Goal: Task Accomplishment & Management: Manage account settings

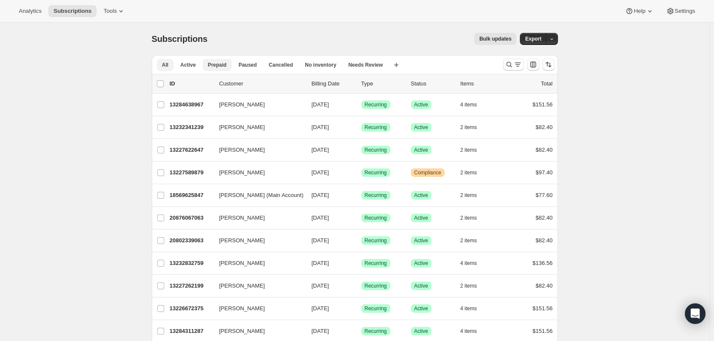
click at [211, 66] on span "Prepaid" at bounding box center [217, 65] width 19 height 7
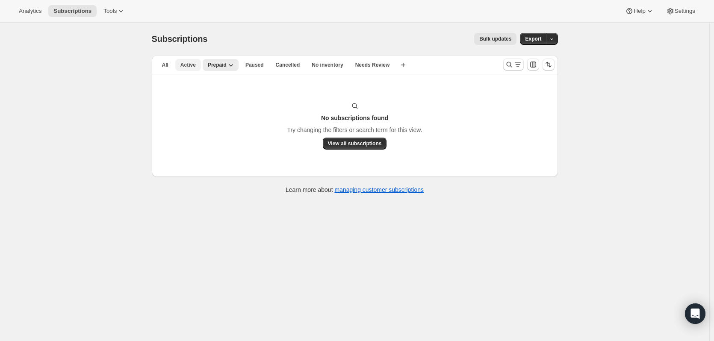
click at [194, 66] on span "Active" at bounding box center [187, 65] width 15 height 7
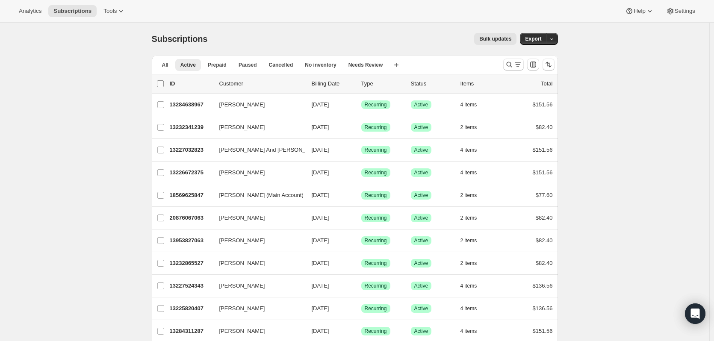
click at [161, 84] on input "0 selected" at bounding box center [160, 83] width 7 height 7
checkbox input "true"
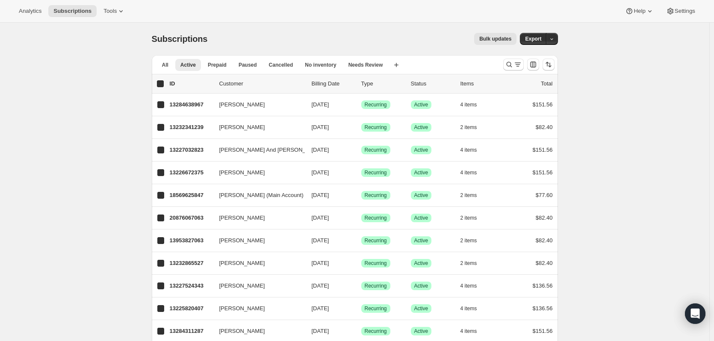
checkbox input "true"
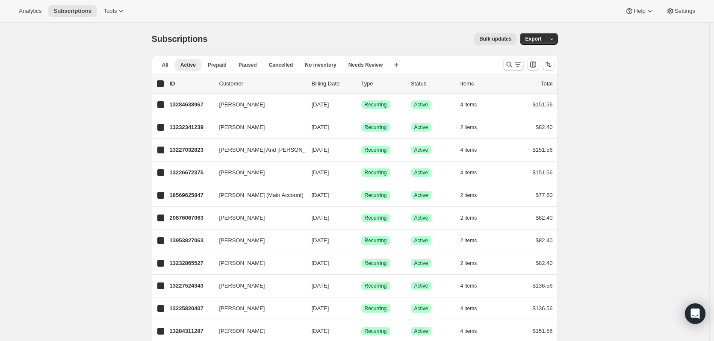
checkbox input "true"
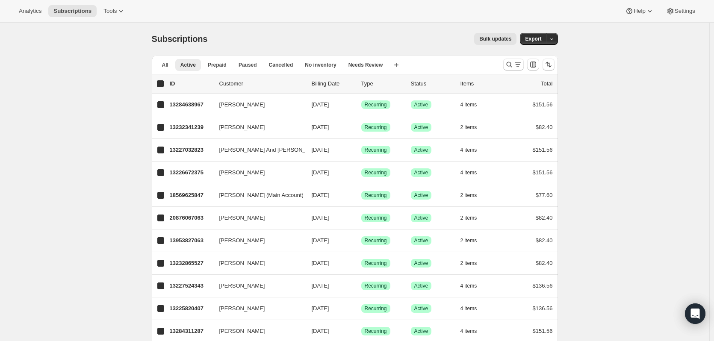
checkbox input "true"
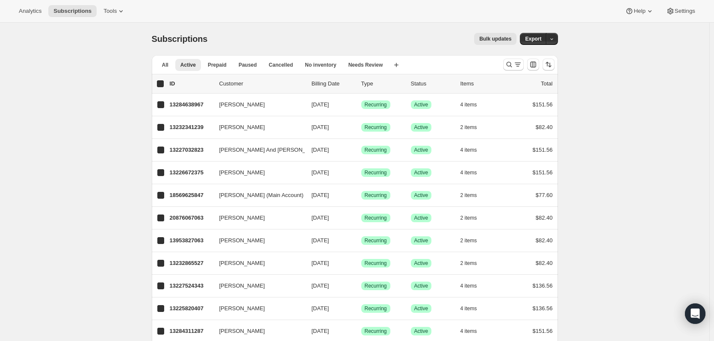
checkbox input "true"
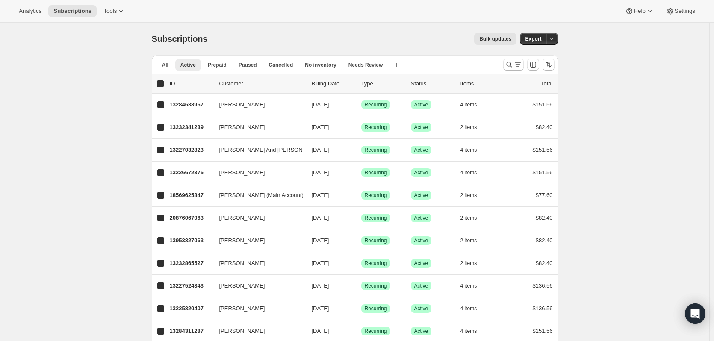
checkbox input "true"
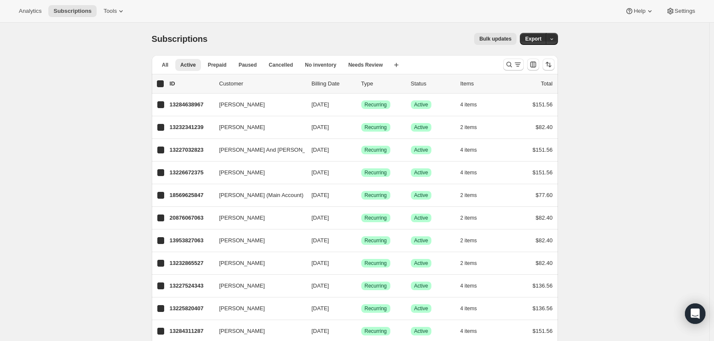
checkbox input "true"
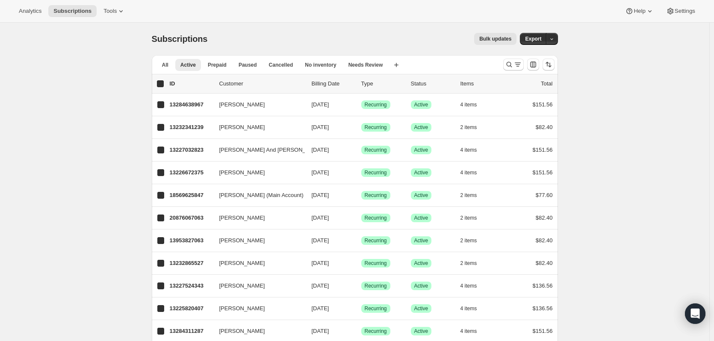
checkbox input "true"
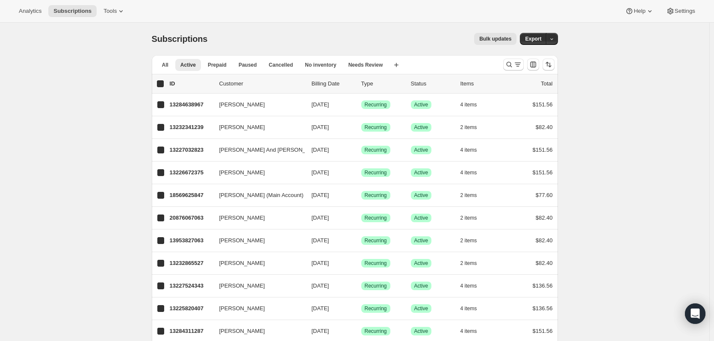
checkbox input "true"
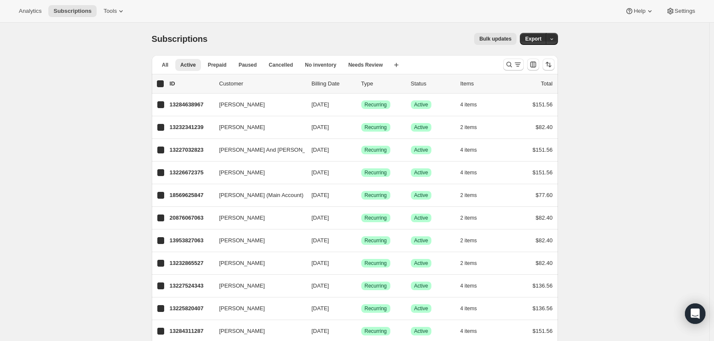
checkbox input "true"
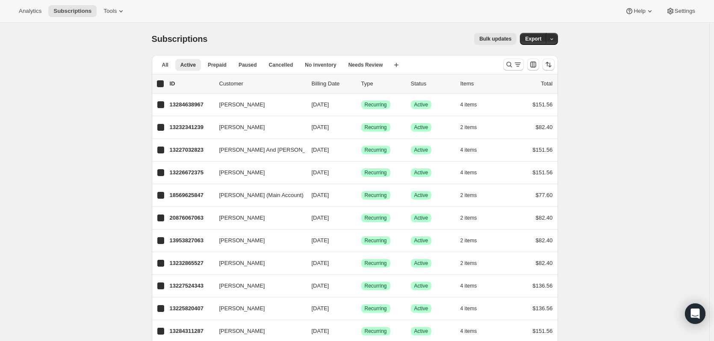
checkbox input "true"
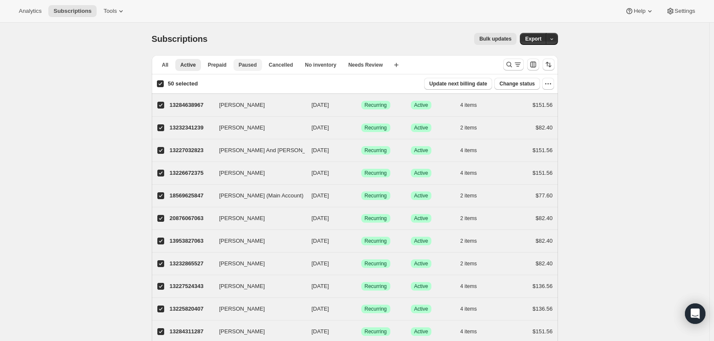
click at [251, 66] on span "Paused" at bounding box center [248, 65] width 18 height 7
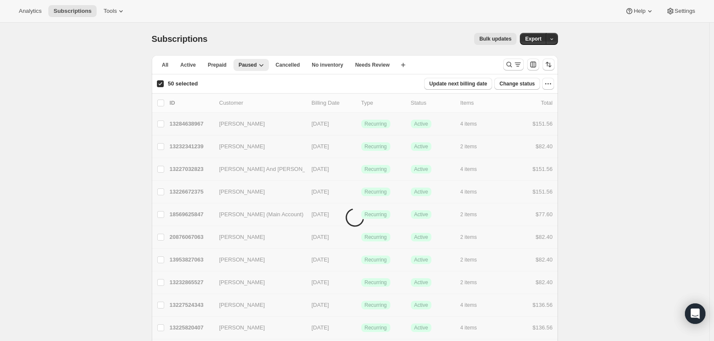
checkbox input "false"
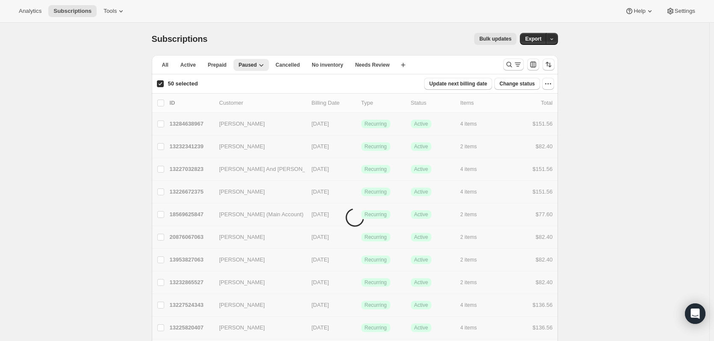
checkbox input "false"
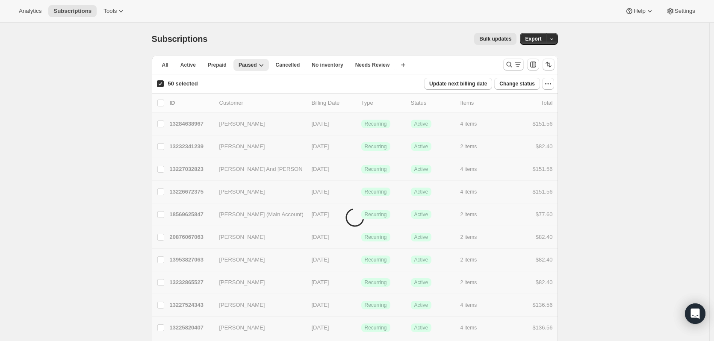
checkbox input "false"
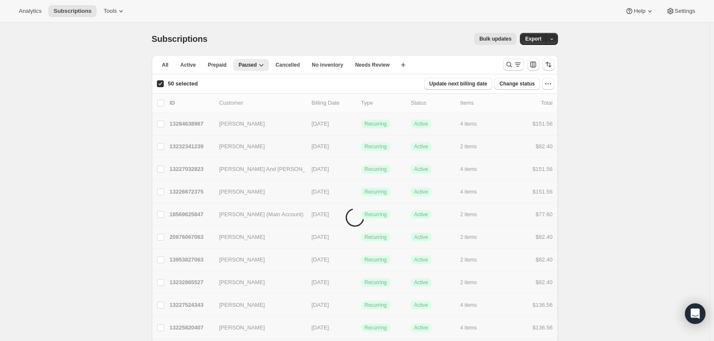
checkbox input "false"
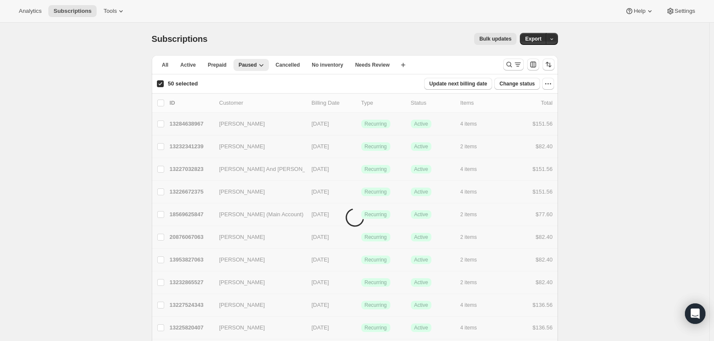
checkbox input "false"
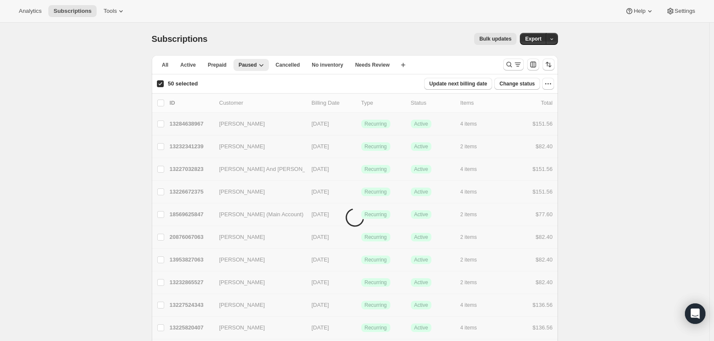
checkbox input "false"
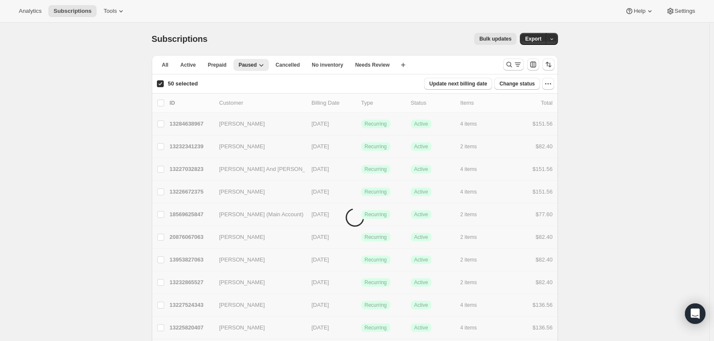
checkbox input "false"
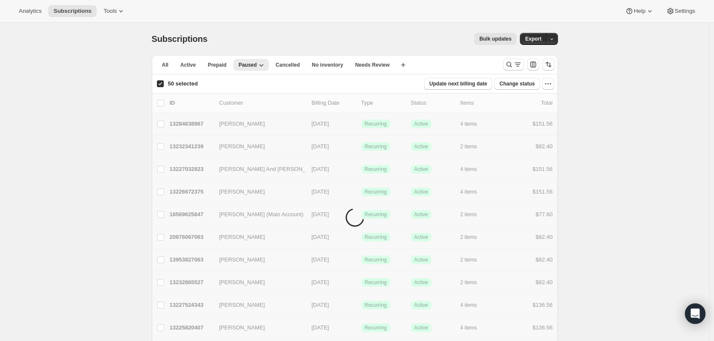
checkbox input "false"
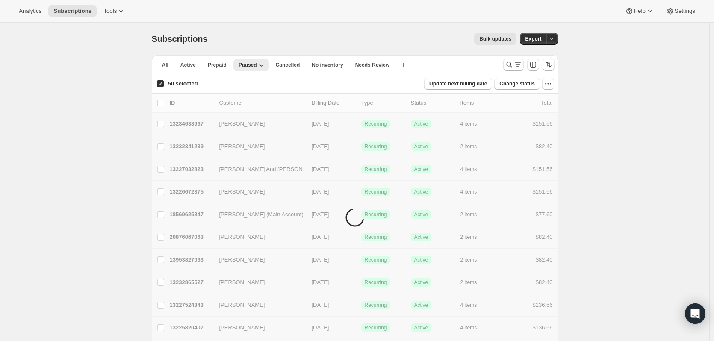
checkbox input "false"
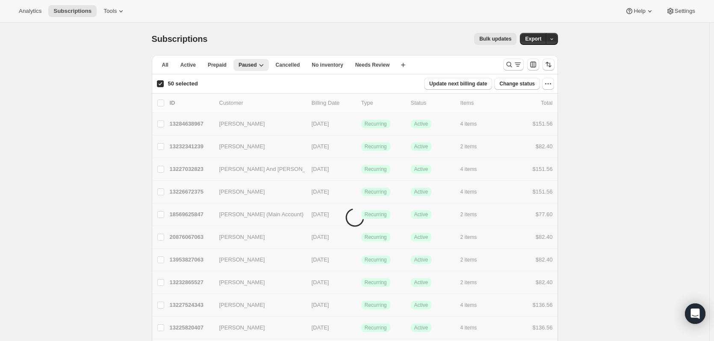
checkbox input "false"
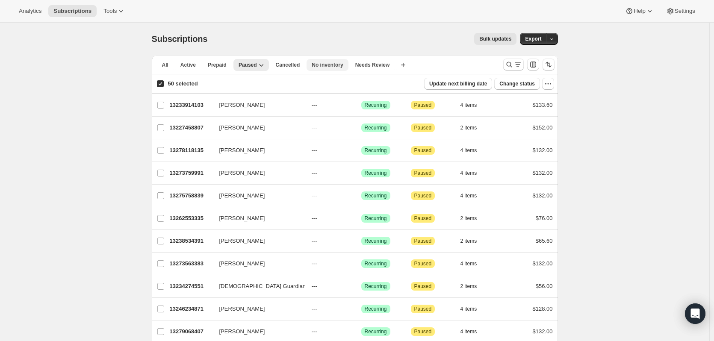
click at [314, 64] on span "No inventory" at bounding box center [327, 65] width 31 height 7
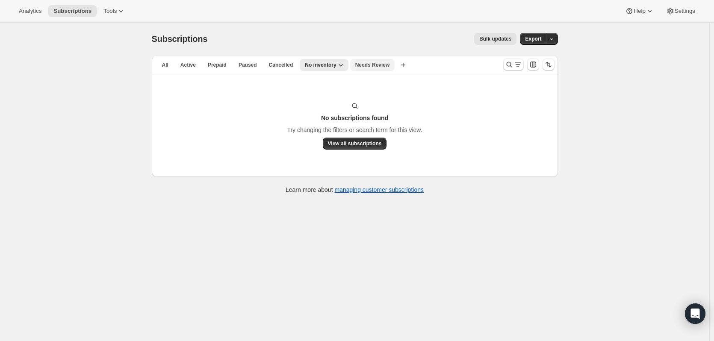
click at [366, 67] on span "Needs Review" at bounding box center [372, 65] width 35 height 7
click at [38, 11] on span "Analytics" at bounding box center [30, 11] width 23 height 7
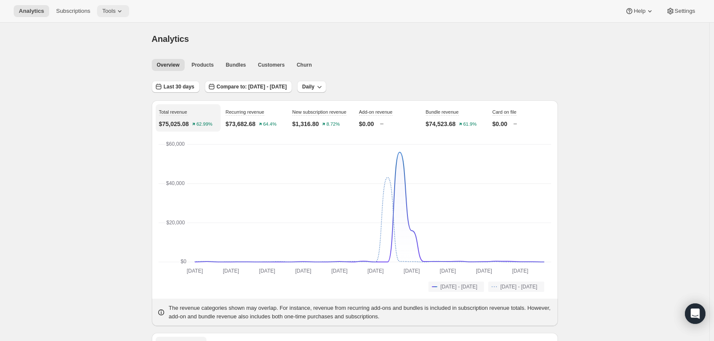
click at [115, 14] on icon at bounding box center [119, 11] width 9 height 9
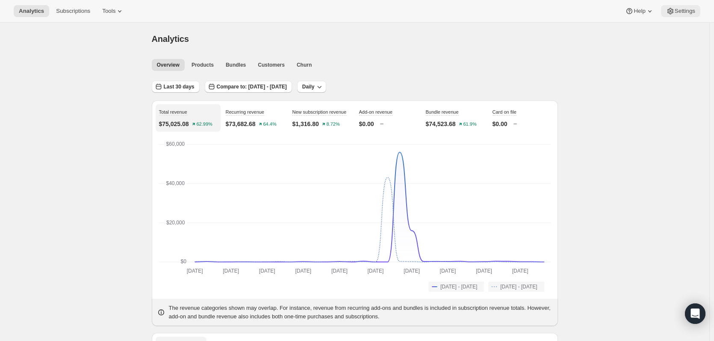
click at [686, 13] on span "Settings" at bounding box center [685, 11] width 21 height 7
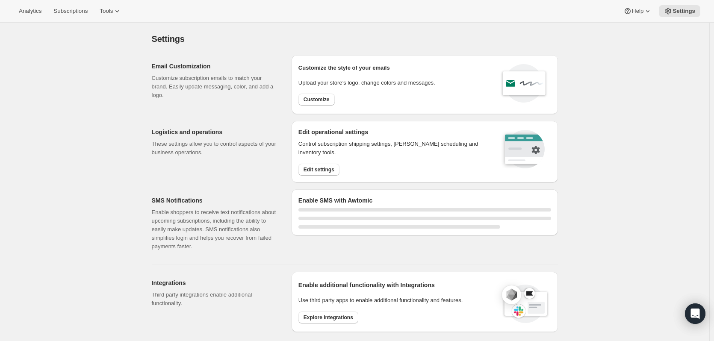
select select "22:00"
select select "09:00"
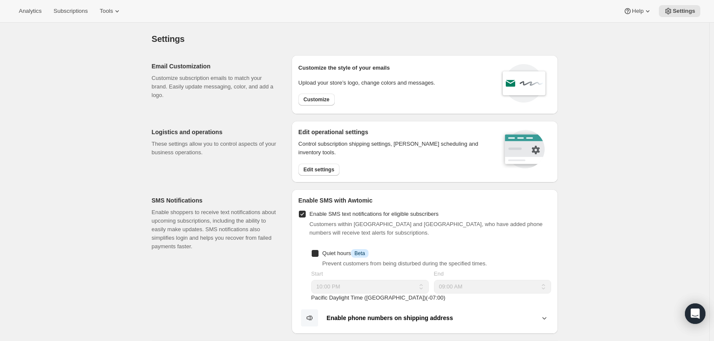
checkbox input "true"
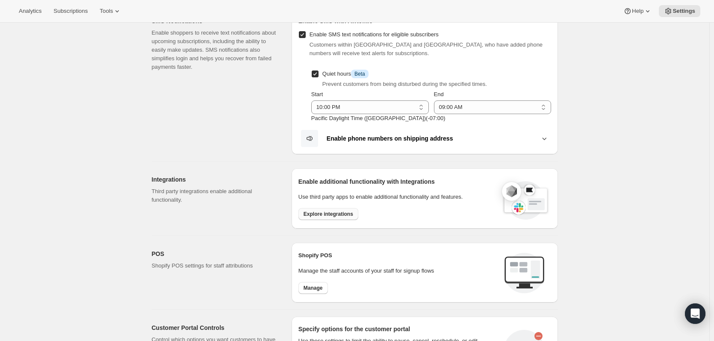
scroll to position [179, 0]
click at [322, 217] on span "Explore integrations" at bounding box center [329, 214] width 50 height 7
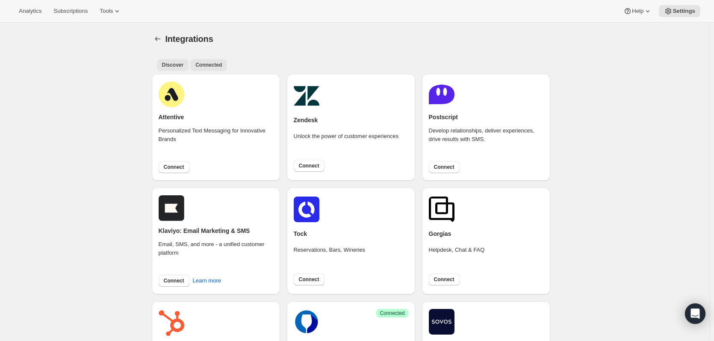
click at [204, 67] on span "Connected" at bounding box center [208, 65] width 27 height 7
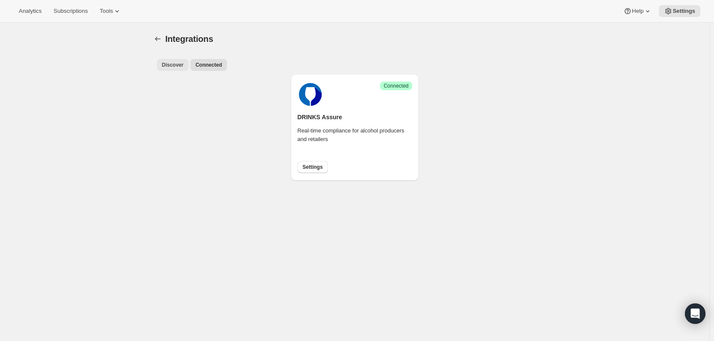
click at [175, 68] on span "Discover" at bounding box center [173, 65] width 22 height 7
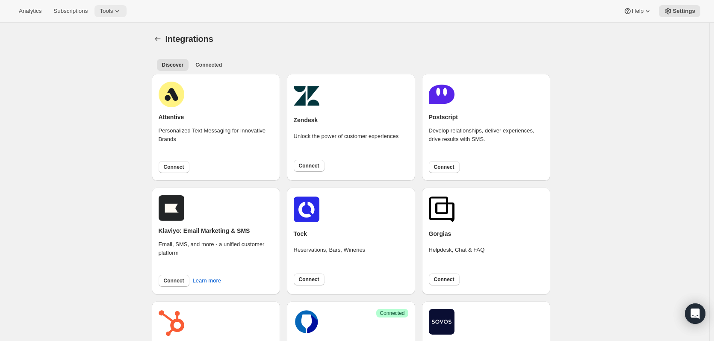
click at [110, 9] on span "Tools" at bounding box center [106, 11] width 13 height 7
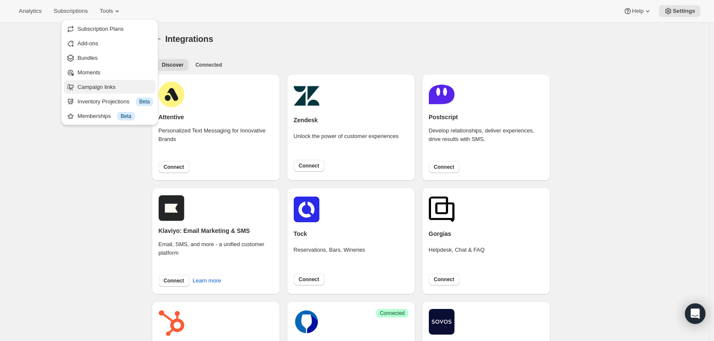
click at [93, 92] on button "Campaign links" at bounding box center [110, 87] width 92 height 14
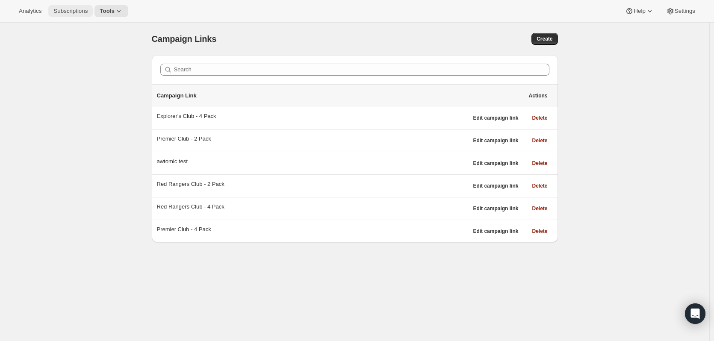
click at [60, 10] on span "Subscriptions" at bounding box center [70, 11] width 34 height 7
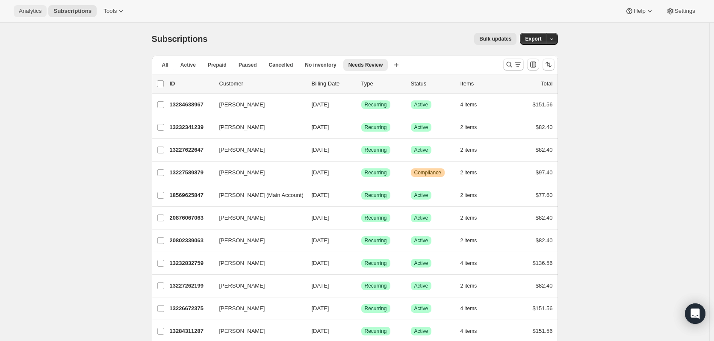
click at [32, 13] on span "Analytics" at bounding box center [30, 11] width 23 height 7
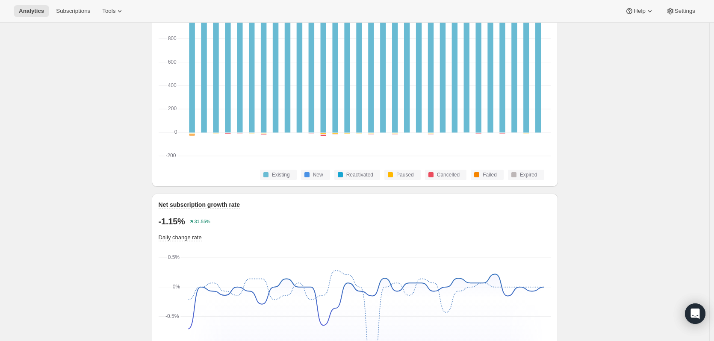
scroll to position [556, 0]
